Goal: Find specific page/section

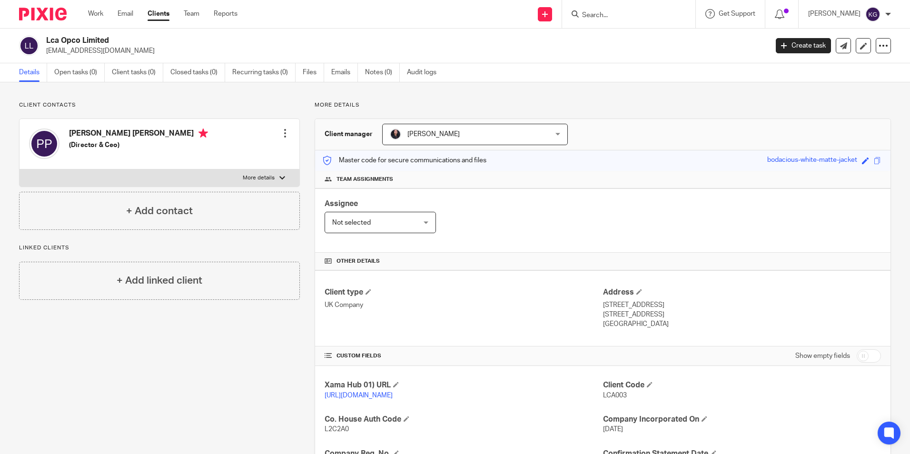
scroll to position [190, 0]
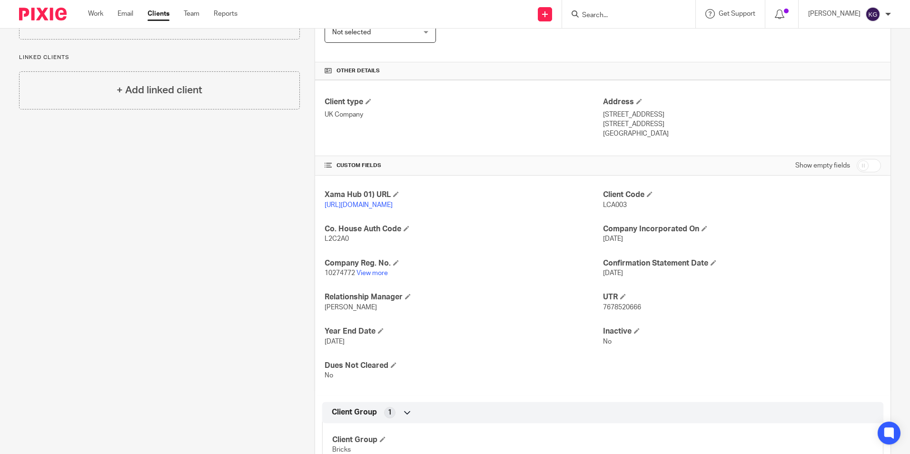
click at [613, 10] on form at bounding box center [631, 14] width 101 height 12
click at [613, 16] on input "Search" at bounding box center [624, 15] width 86 height 9
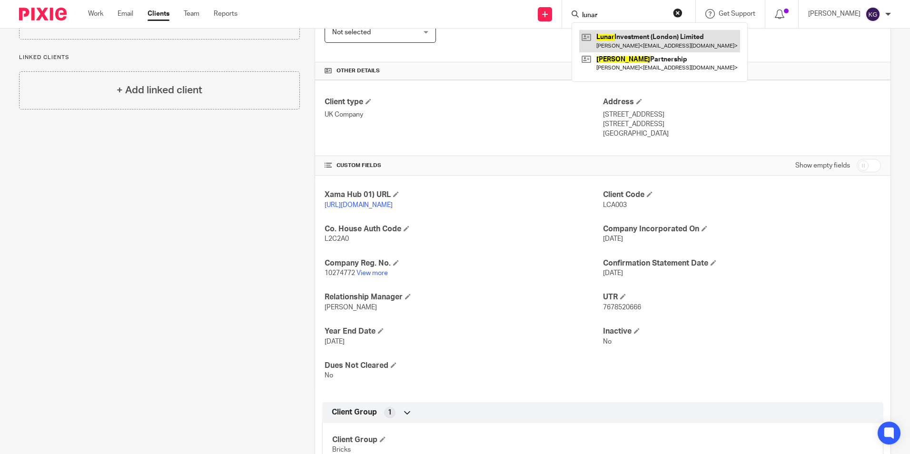
type input "lunar"
click at [631, 34] on link at bounding box center [659, 41] width 161 height 22
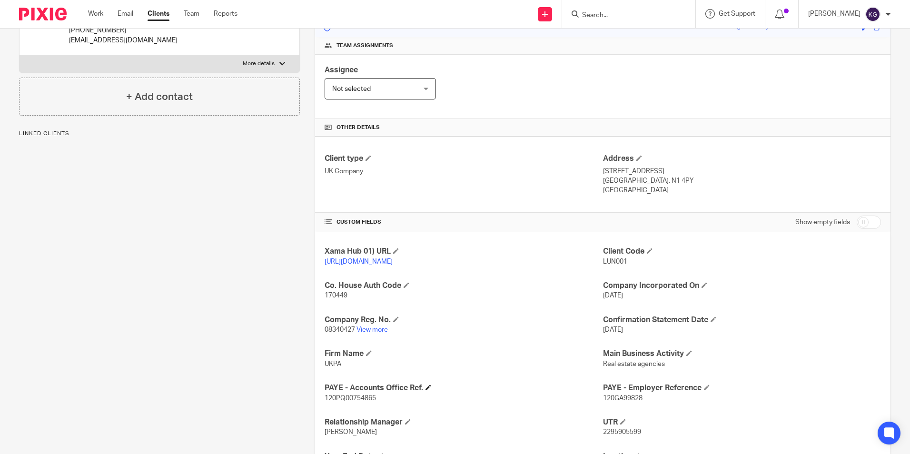
scroll to position [229, 0]
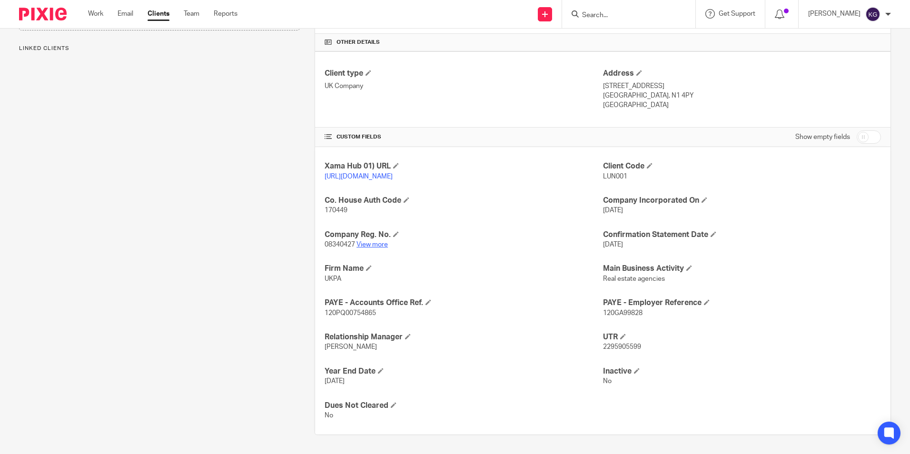
click at [379, 243] on link "View more" at bounding box center [372, 244] width 31 height 7
